Goal: Task Accomplishment & Management: Manage account settings

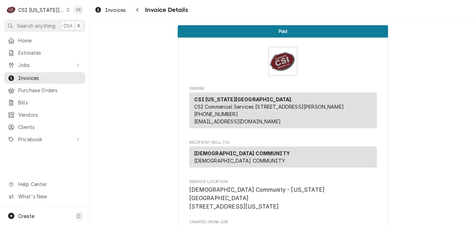
scroll to position [807, 0]
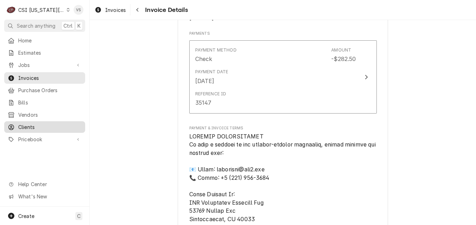
click at [35, 126] on span "Clients" at bounding box center [50, 127] width 64 height 7
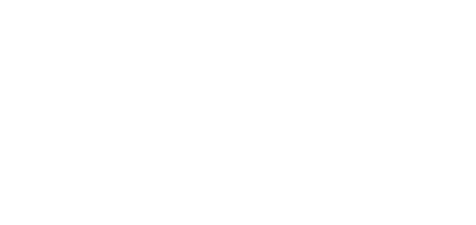
click at [35, 122] on div "Dynamic Content Wrapper" at bounding box center [238, 112] width 476 height 225
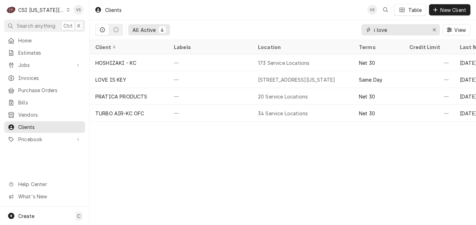
click at [359, 32] on div "All Active 4 i love View" at bounding box center [282, 30] width 375 height 20
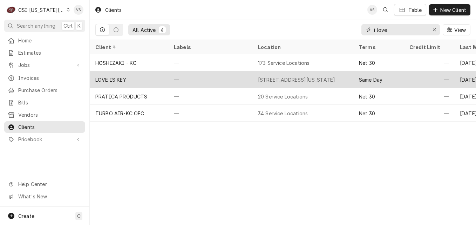
type input "d"
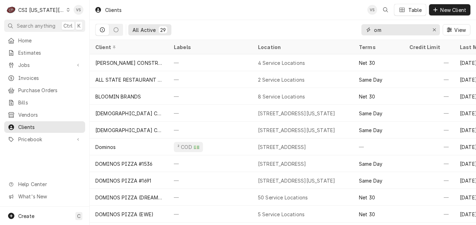
type input "o"
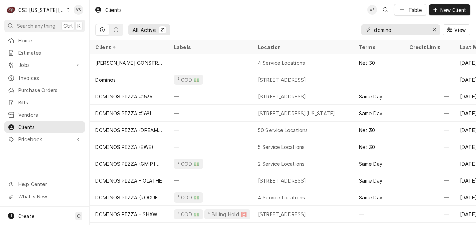
type input "domino"
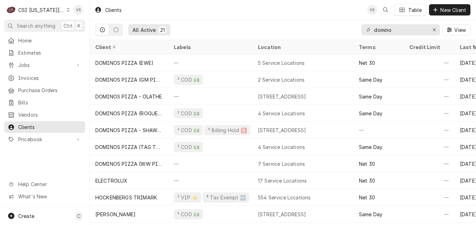
scroll to position [102, 0]
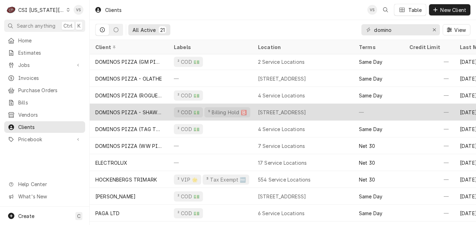
click at [165, 111] on div "DOMINOS PIZZA - SHAWNEE" at bounding box center [129, 112] width 79 height 17
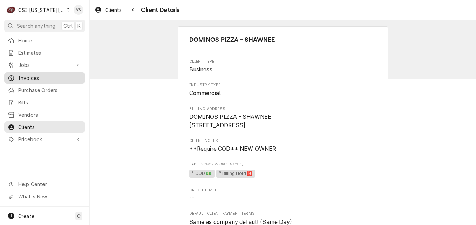
click at [35, 74] on span "Invoices" at bounding box center [50, 77] width 64 height 7
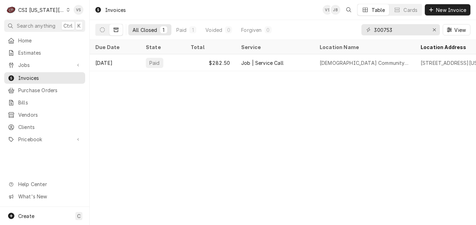
click at [47, 10] on div "CSI [US_STATE][GEOGRAPHIC_DATA]." at bounding box center [41, 9] width 46 height 7
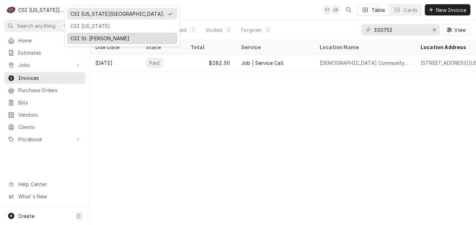
click at [92, 38] on div "CSI St. [PERSON_NAME]" at bounding box center [123, 38] width 104 height 7
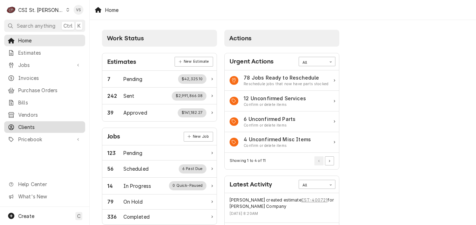
click at [36, 124] on span "Clients" at bounding box center [50, 127] width 64 height 7
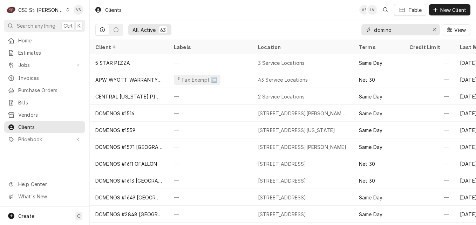
drag, startPoint x: 394, startPoint y: 30, endPoint x: 360, endPoint y: 29, distance: 34.4
click at [360, 29] on div "All Active 63 domino View" at bounding box center [282, 30] width 375 height 20
type input "r"
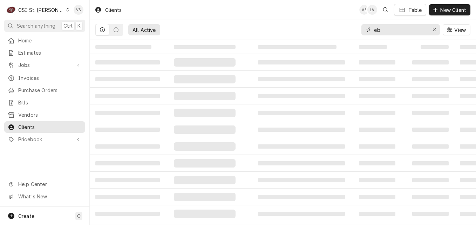
type input "e"
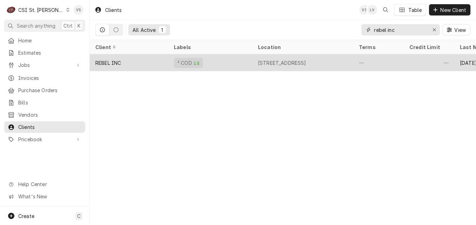
type input "rebel inc"
click at [148, 65] on div "REBEL INC" at bounding box center [129, 62] width 79 height 17
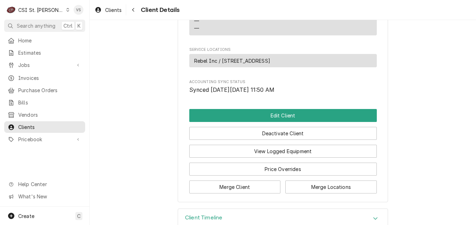
scroll to position [340, 0]
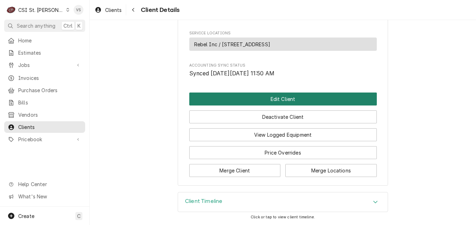
click at [261, 101] on button "Edit Client" at bounding box center [283, 99] width 188 height 13
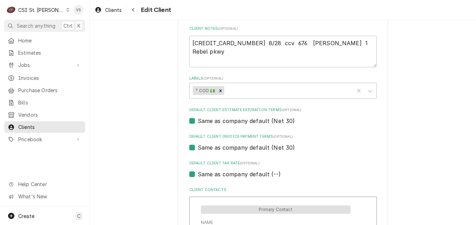
scroll to position [351, 0]
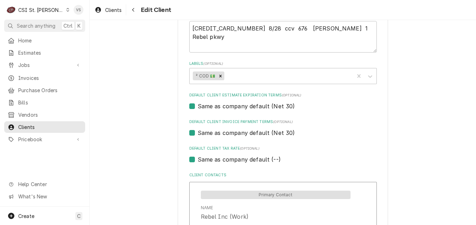
click at [198, 108] on label "Same as company default (Net 30)" at bounding box center [247, 106] width 98 height 8
click at [198, 108] on input "Same as company default (Net 30)" at bounding box center [292, 109] width 188 height 15
checkbox input "false"
type textarea "x"
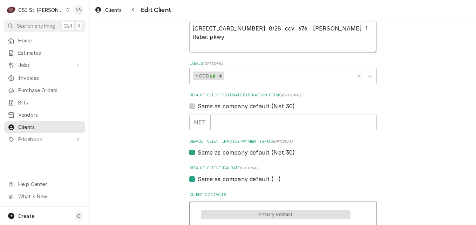
click at [198, 107] on label "Same as company default (Net 30)" at bounding box center [247, 106] width 98 height 8
click at [198, 107] on input "Same as company default (Net 30)" at bounding box center [292, 109] width 188 height 15
click at [198, 107] on label "Same as company default (Net 30)" at bounding box center [247, 106] width 98 height 8
click at [198, 107] on input "Same as company default (Net 30)" at bounding box center [292, 109] width 188 height 15
checkbox input "false"
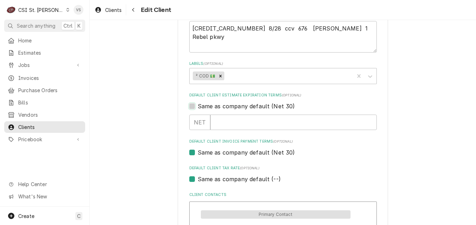
type textarea "x"
click at [198, 107] on label "Same as company default (Net 30)" at bounding box center [247, 106] width 98 height 8
click at [198, 107] on input "Same as company default (Net 30)" at bounding box center [292, 109] width 188 height 15
checkbox input "true"
type textarea "x"
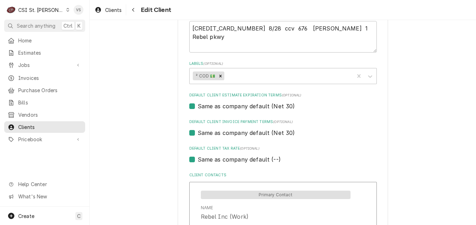
click at [198, 134] on label "Same as company default (Net 30)" at bounding box center [247, 133] width 98 height 8
click at [198, 134] on input "Same as company default (Net 30)" at bounding box center [292, 136] width 188 height 15
checkbox input "false"
type textarea "x"
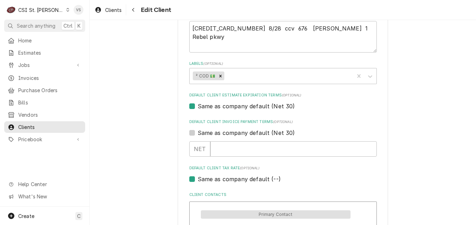
click at [198, 134] on label "Same as company default (Net 30)" at bounding box center [247, 133] width 98 height 8
click at [198, 134] on input "Same as company default (Net 30)" at bounding box center [292, 136] width 188 height 15
checkbox input "true"
type textarea "x"
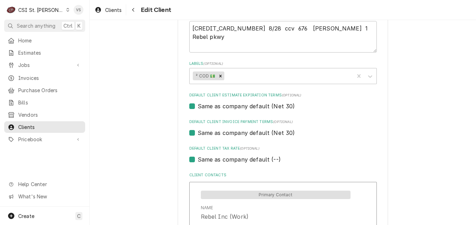
click at [198, 132] on label "Same as company default (Net 30)" at bounding box center [247, 133] width 98 height 8
click at [198, 132] on input "Same as company default (Net 30)" at bounding box center [292, 136] width 188 height 15
checkbox input "false"
type textarea "x"
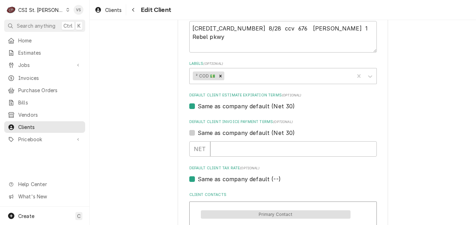
click at [198, 132] on label "Same as company default (Net 30)" at bounding box center [247, 133] width 98 height 8
click at [198, 132] on input "Same as company default (Net 30)" at bounding box center [292, 136] width 188 height 15
checkbox input "true"
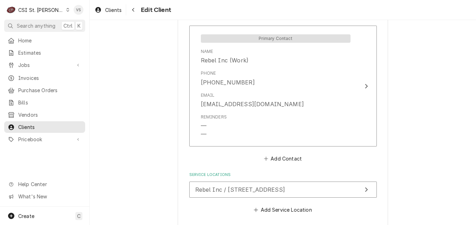
scroll to position [540, 0]
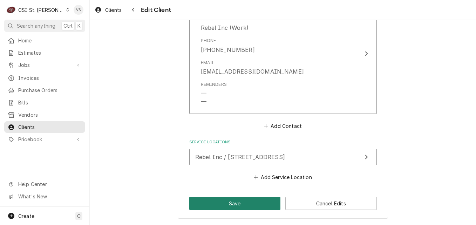
click at [241, 205] on button "Save" at bounding box center [235, 203] width 92 height 13
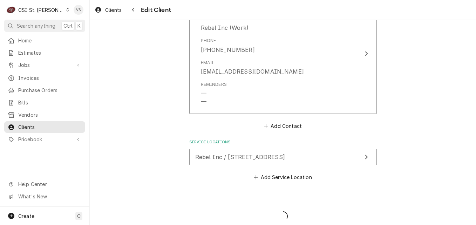
type textarea "x"
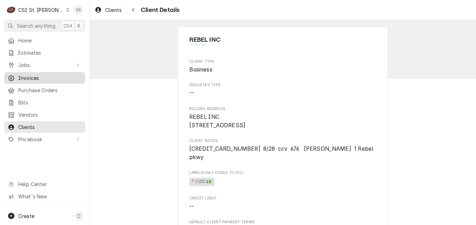
click at [35, 79] on div "Invoices" at bounding box center [45, 78] width 78 height 9
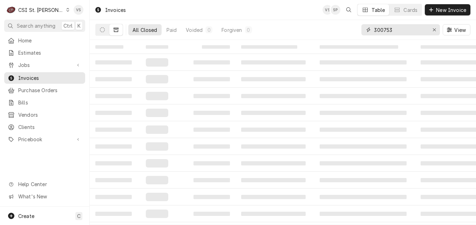
click at [396, 29] on input "300753" at bounding box center [400, 29] width 53 height 11
drag, startPoint x: 396, startPoint y: 29, endPoint x: 348, endPoint y: 28, distance: 47.7
click at [348, 28] on div "All Closed 1 Paid 1 Voided 0 Forgiven 0 300753 View" at bounding box center [282, 30] width 375 height 20
type input "3"
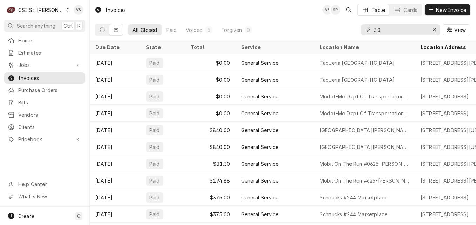
type input "3"
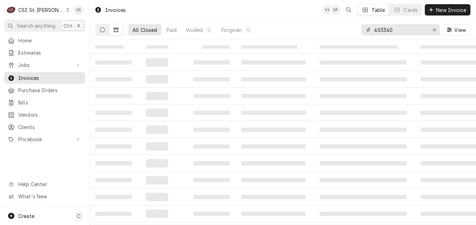
type input "403340"
click at [106, 29] on button "Dynamic Content Wrapper" at bounding box center [102, 29] width 13 height 11
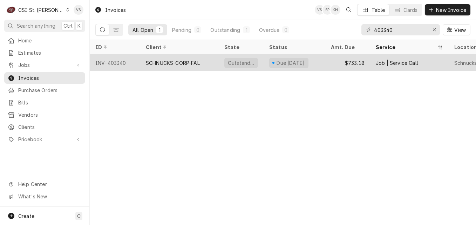
click at [172, 59] on div "SCHNUCKS-CORP-FAL" at bounding box center [173, 62] width 54 height 7
click at [173, 59] on div "SCHNUCKS-CORP-FAL" at bounding box center [173, 62] width 54 height 7
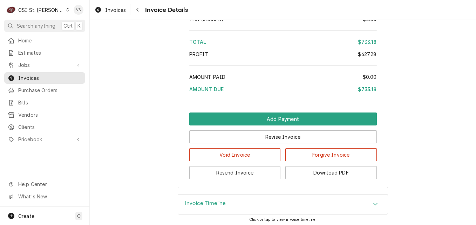
scroll to position [1468, 0]
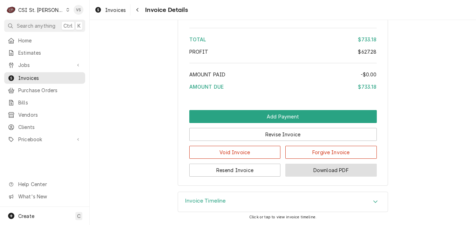
click at [307, 171] on button "Download PDF" at bounding box center [332, 170] width 92 height 13
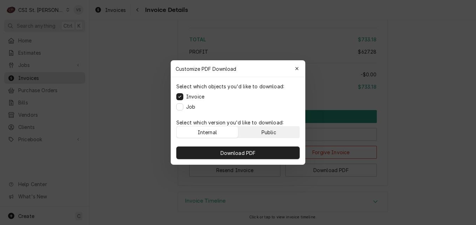
click at [271, 130] on div "Public" at bounding box center [269, 132] width 15 height 7
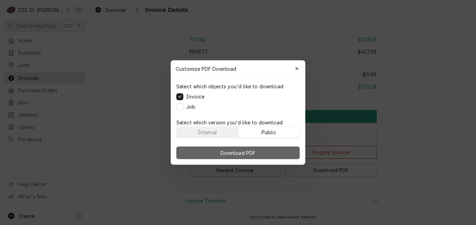
click at [270, 155] on button "Download PDF" at bounding box center [238, 153] width 124 height 13
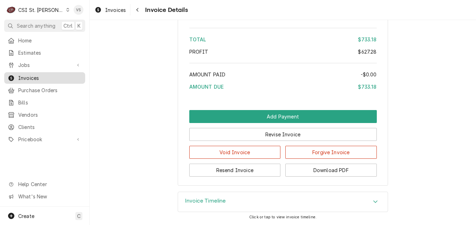
click at [54, 74] on span "Invoices" at bounding box center [50, 77] width 64 height 7
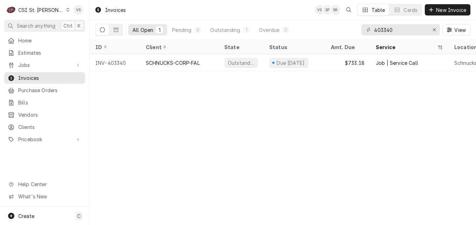
click at [54, 74] on span "Invoices" at bounding box center [50, 77] width 64 height 7
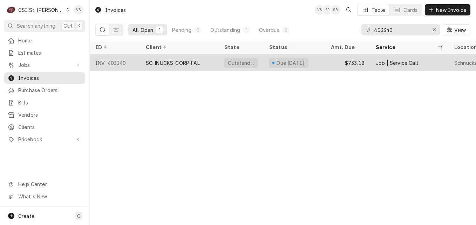
click at [175, 61] on div "SCHNUCKS-CORP-FAL" at bounding box center [173, 62] width 54 height 7
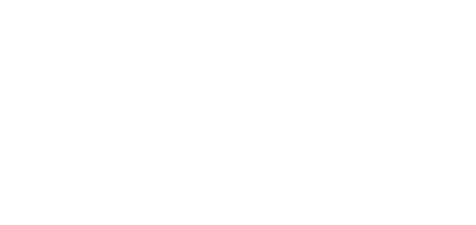
click at [212, 59] on div "Dynamic Content Wrapper" at bounding box center [238, 112] width 476 height 225
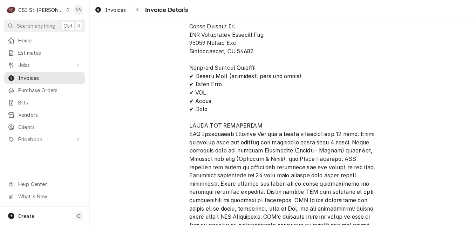
scroll to position [1468, 0]
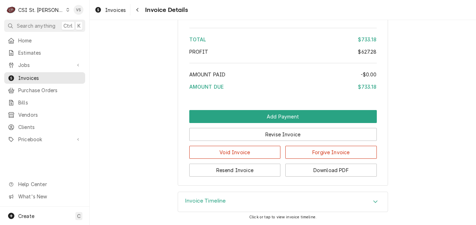
click at [373, 202] on icon "Accordion Header" at bounding box center [375, 202] width 5 height 6
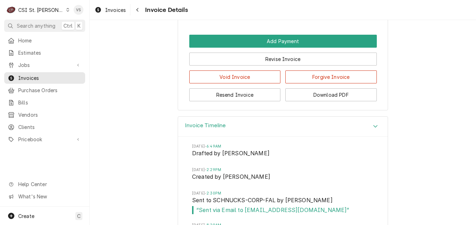
scroll to position [1538, 0]
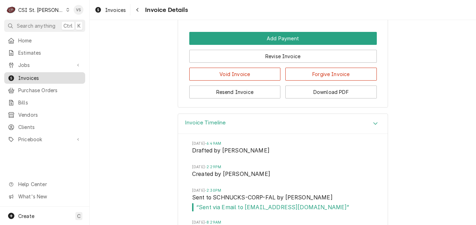
click at [29, 77] on span "Invoices" at bounding box center [50, 77] width 64 height 7
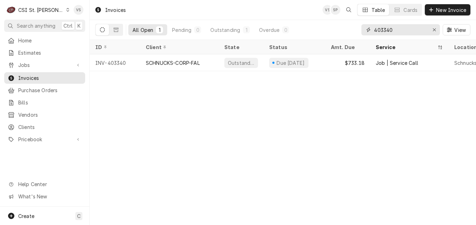
drag, startPoint x: 394, startPoint y: 29, endPoint x: 340, endPoint y: 32, distance: 54.8
click at [349, 29] on div "All Open 1 Pending 0 Outstanding 1 Overdue 0 403340 View" at bounding box center [282, 30] width 375 height 20
